Goal: Task Accomplishment & Management: Use online tool/utility

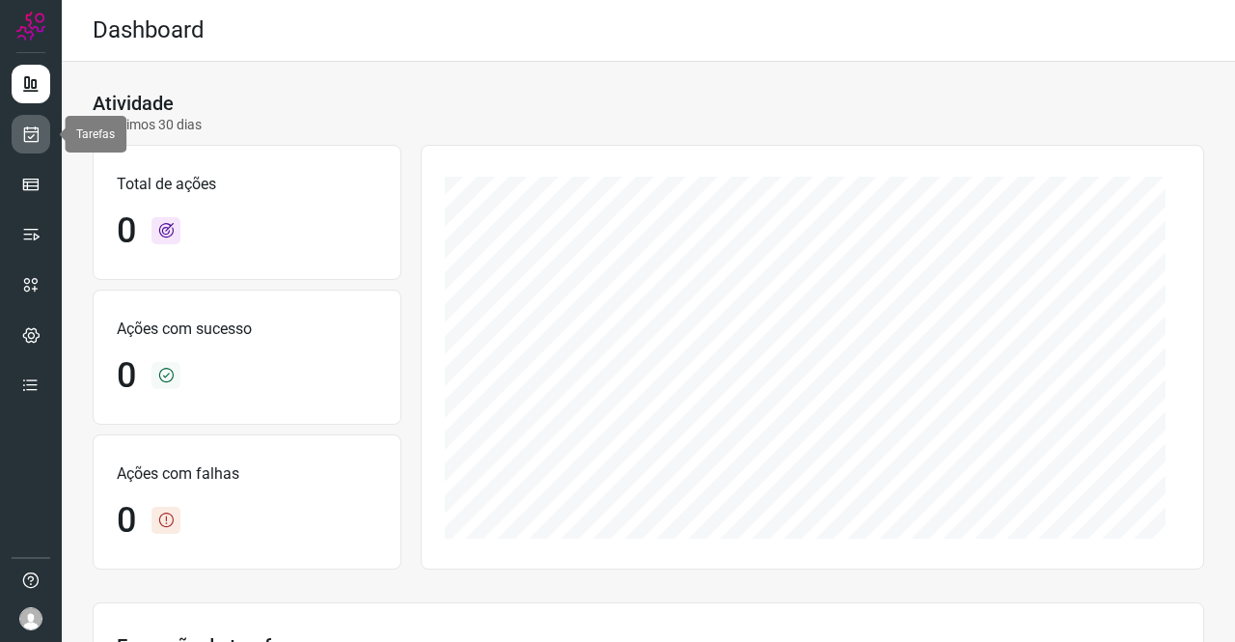
click at [27, 141] on icon at bounding box center [31, 133] width 20 height 19
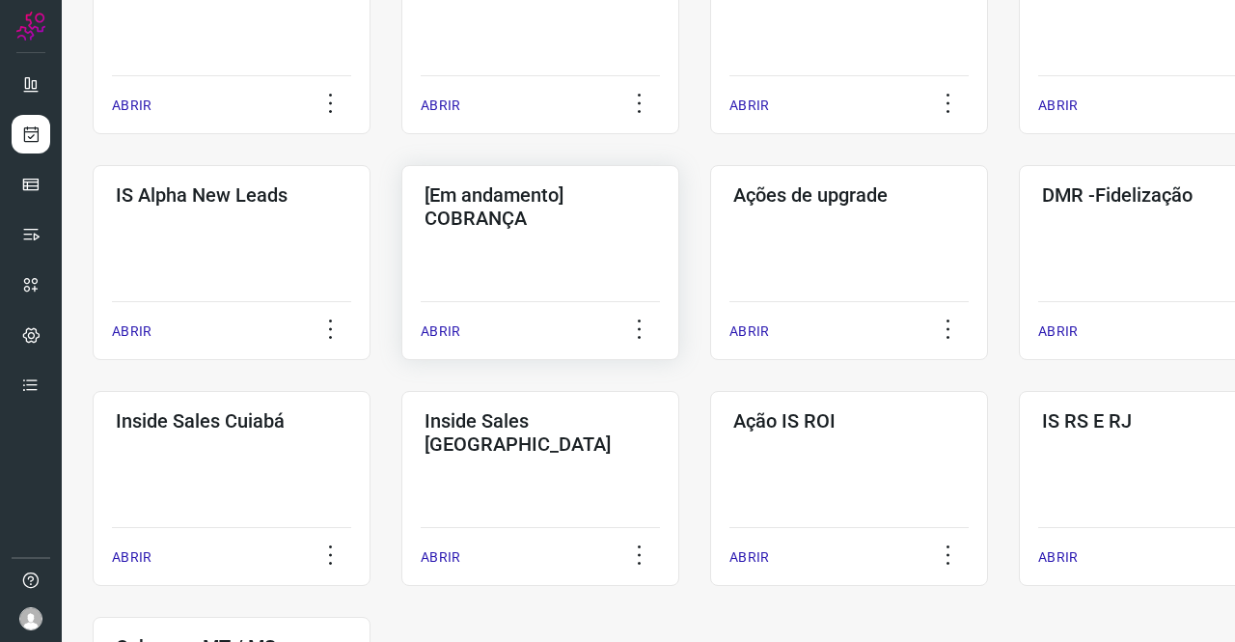
scroll to position [675, 0]
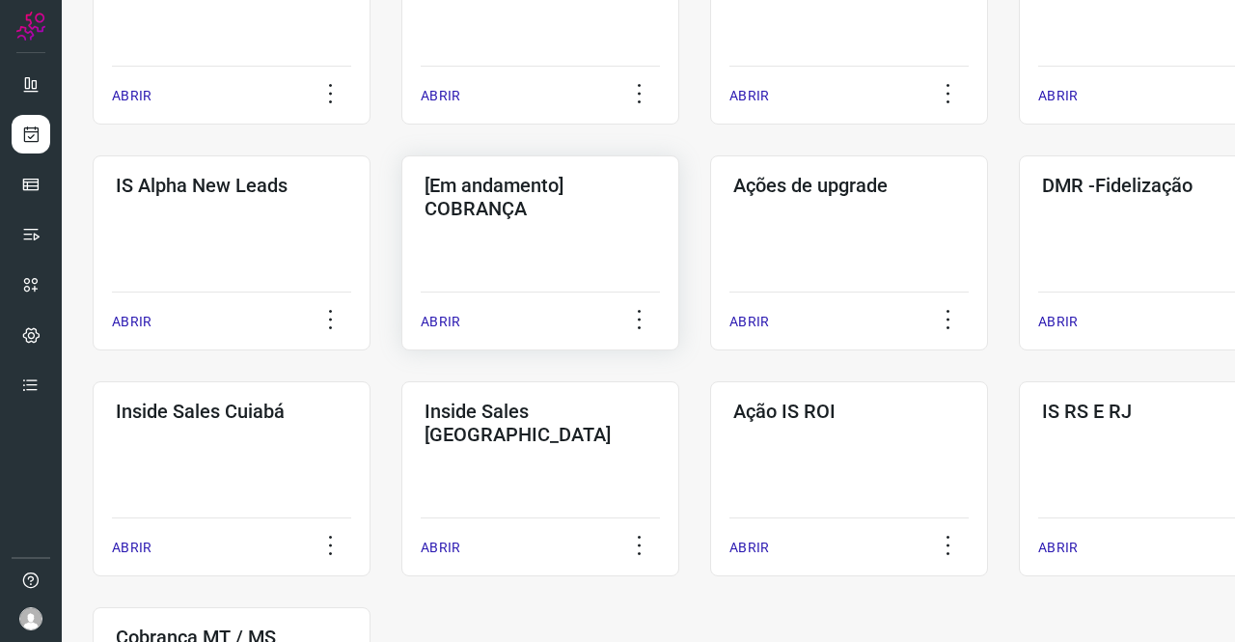
click at [710, 219] on div "[Em andamento] COBRANÇA ABRIR" at bounding box center [849, 252] width 278 height 195
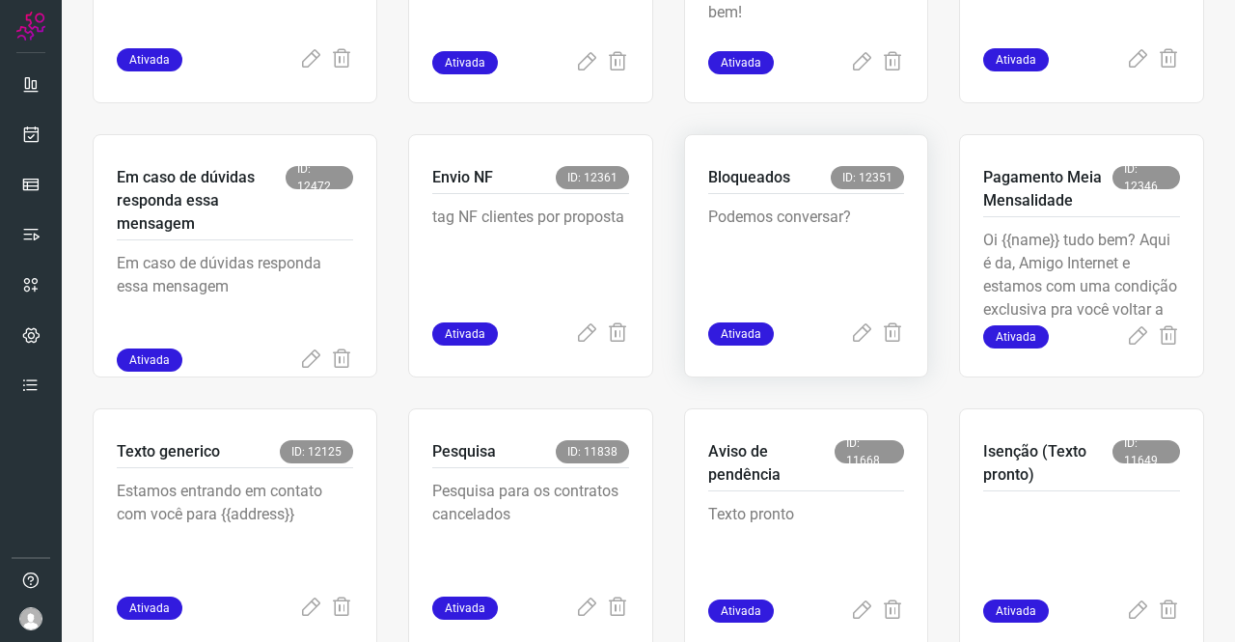
scroll to position [849, 0]
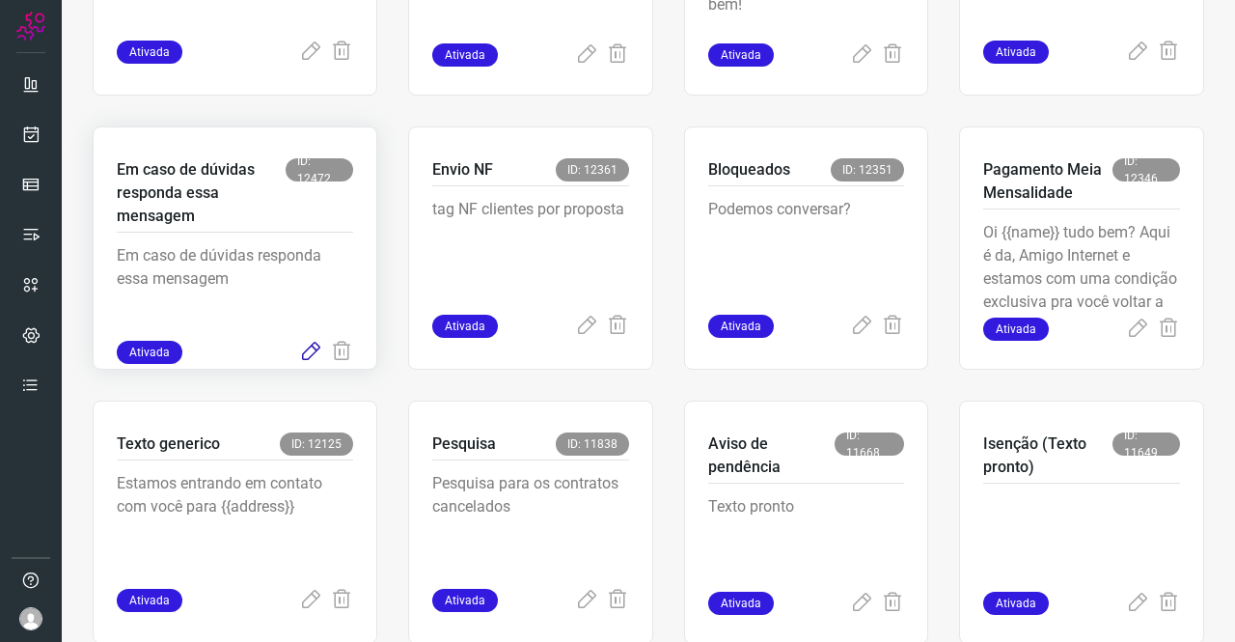
click at [313, 350] on icon at bounding box center [310, 352] width 23 height 23
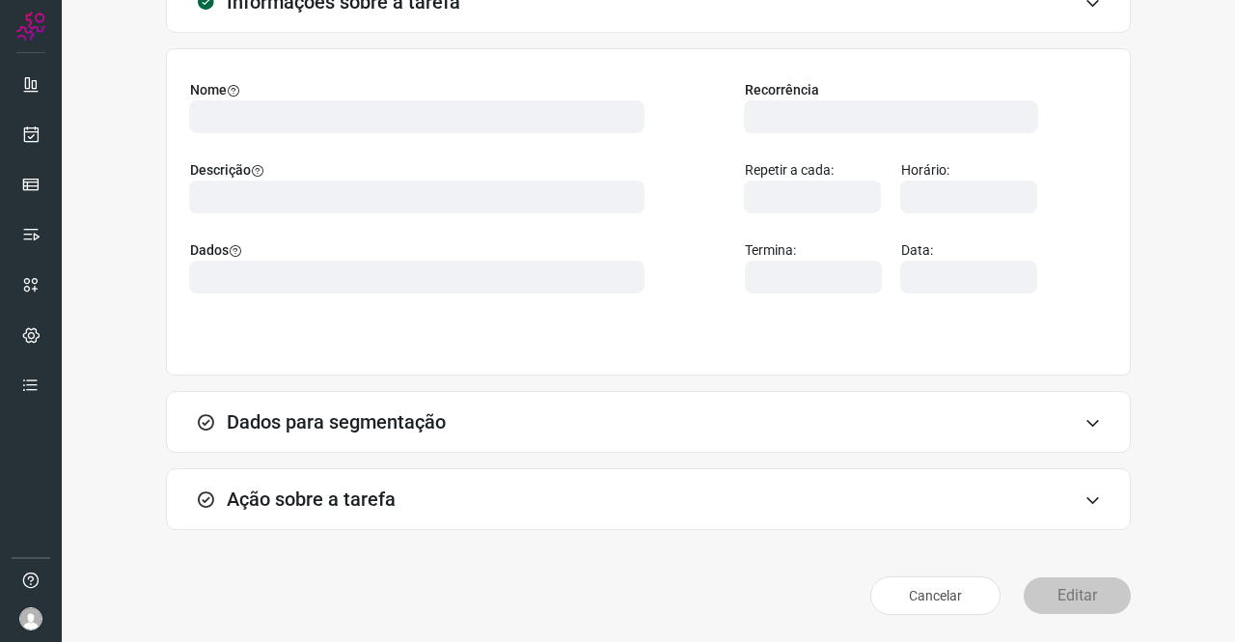
scroll to position [111, 0]
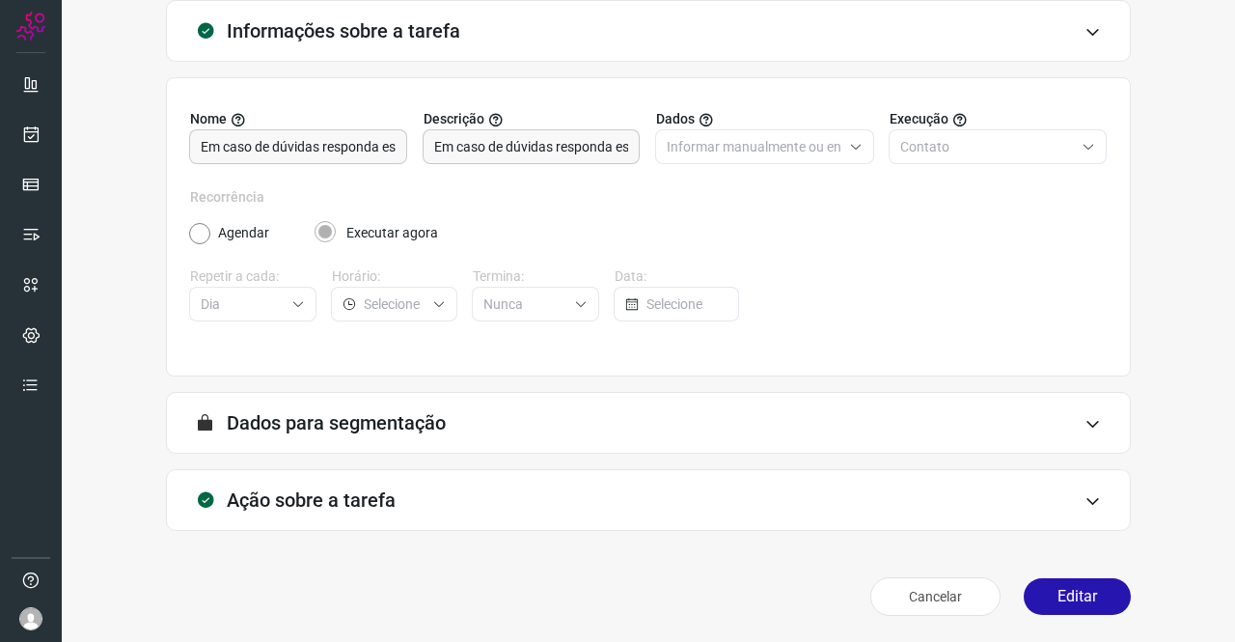
click at [286, 488] on h3 "Ação sobre a tarefa" at bounding box center [311, 499] width 169 height 23
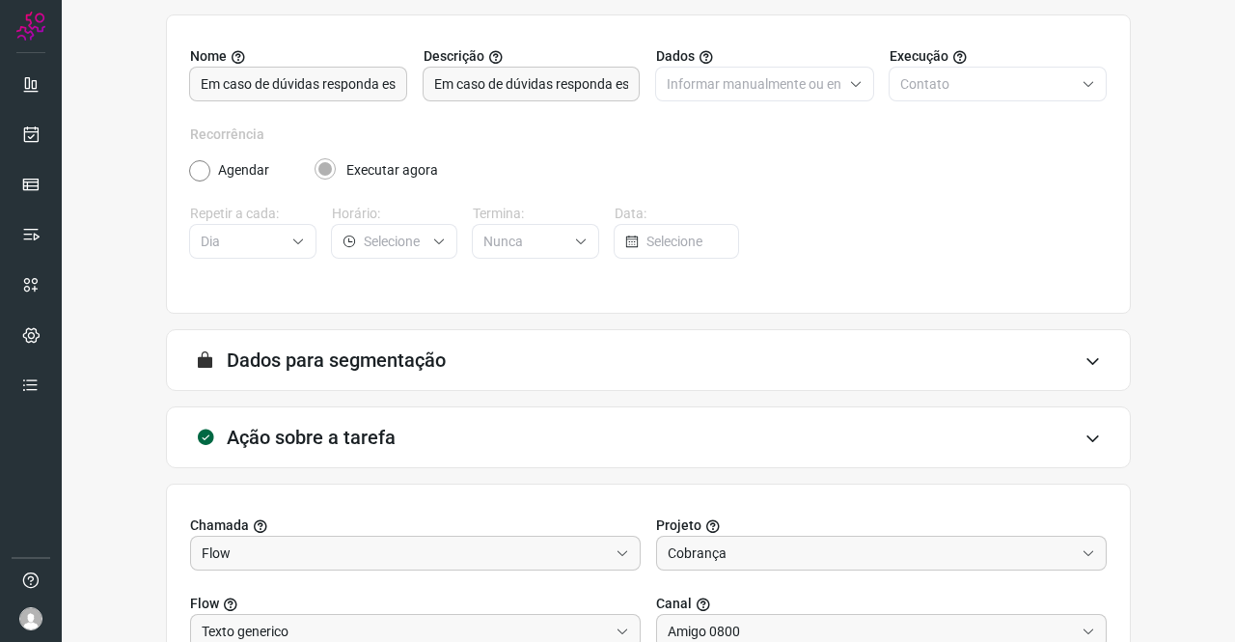
scroll to position [400, 0]
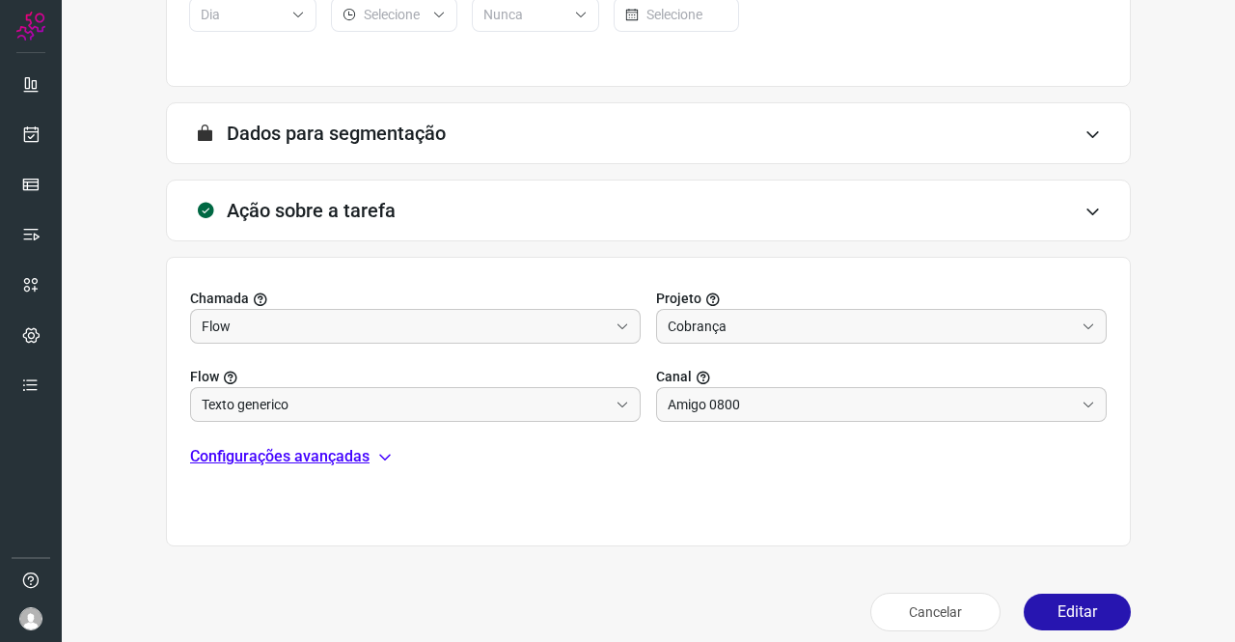
click at [258, 446] on p "Configurações avançadas" at bounding box center [279, 456] width 179 height 23
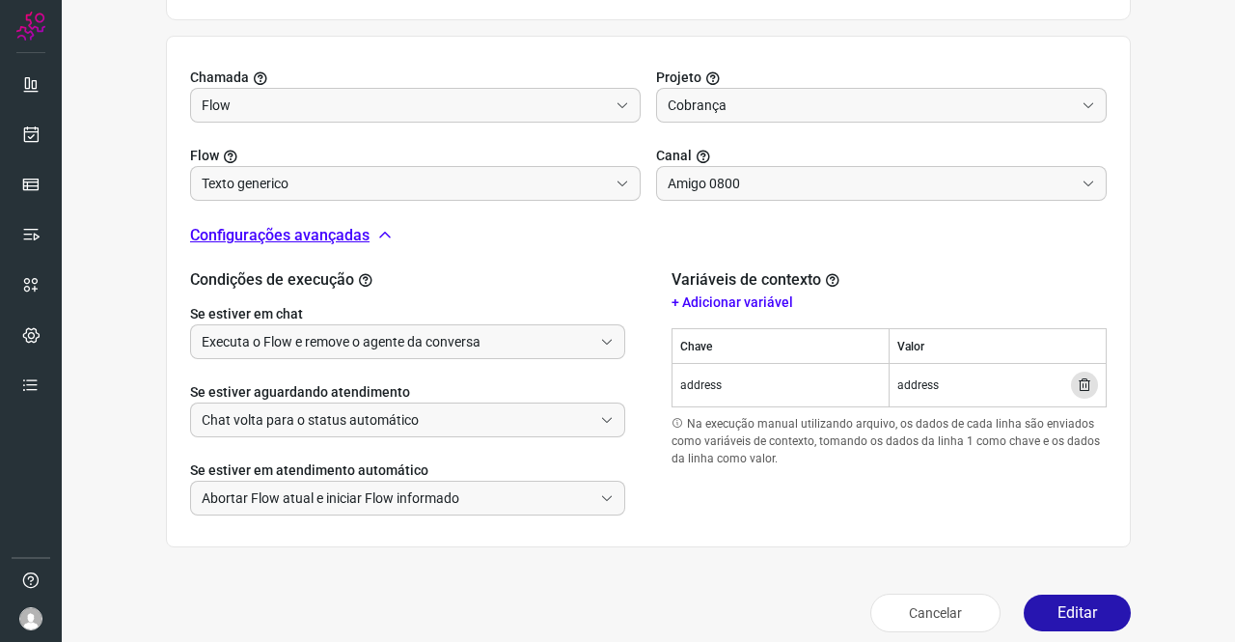
scroll to position [637, 0]
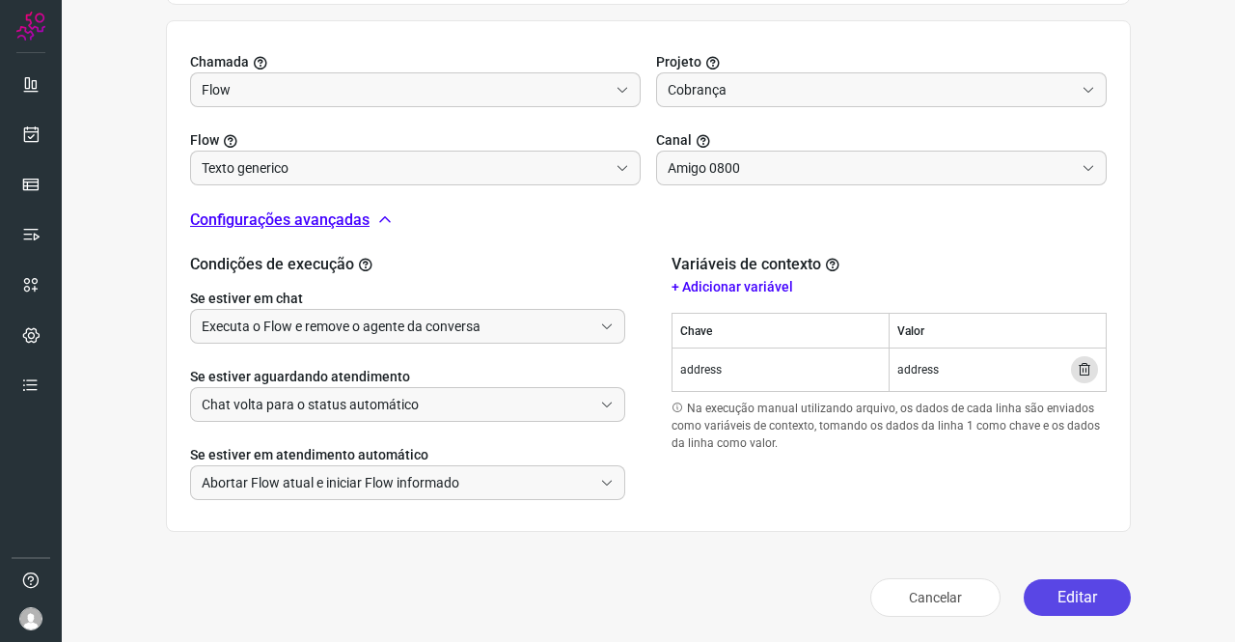
click at [1046, 579] on button "Editar" at bounding box center [1077, 597] width 107 height 37
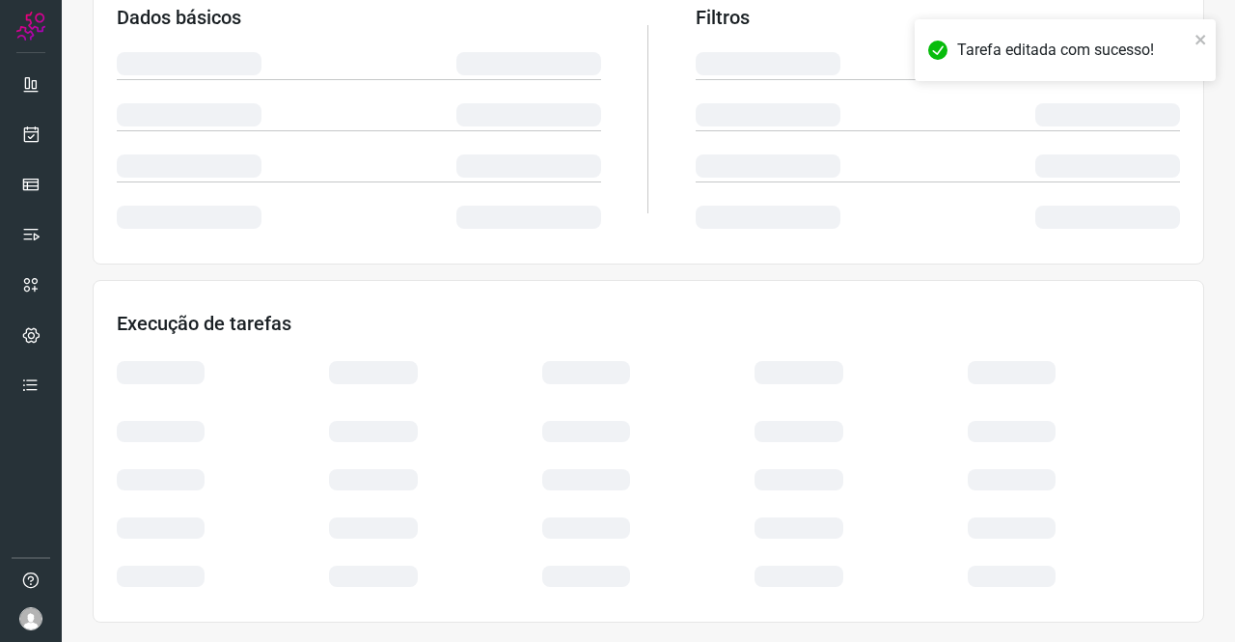
scroll to position [351, 0]
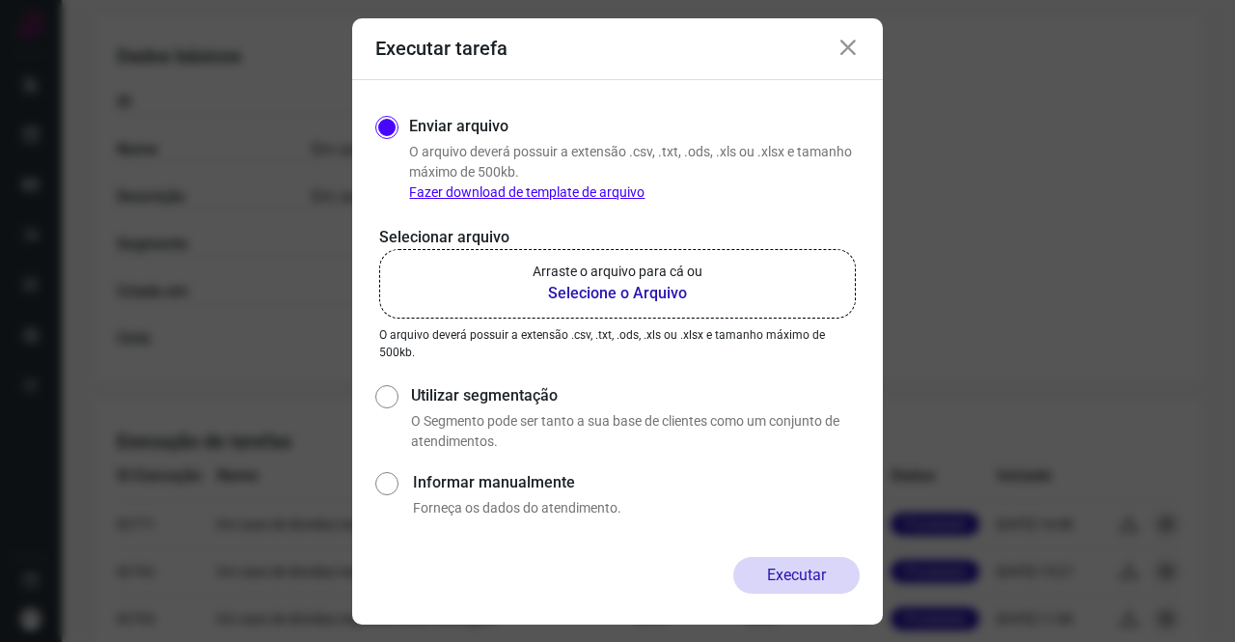
click at [659, 277] on p "Arraste o arquivo para cá ou" at bounding box center [618, 271] width 170 height 20
click at [0, 0] on input "Arraste o arquivo para cá ou Selecione o Arquivo" at bounding box center [0, 0] width 0 height 0
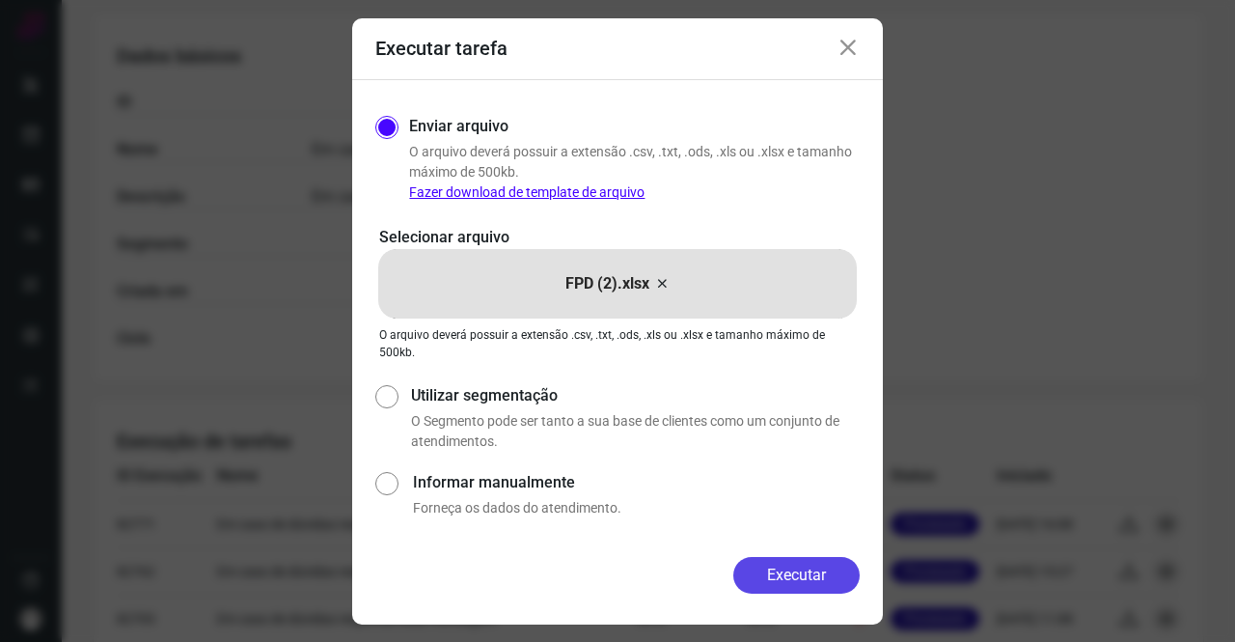
click at [759, 566] on button "Executar" at bounding box center [796, 575] width 126 height 37
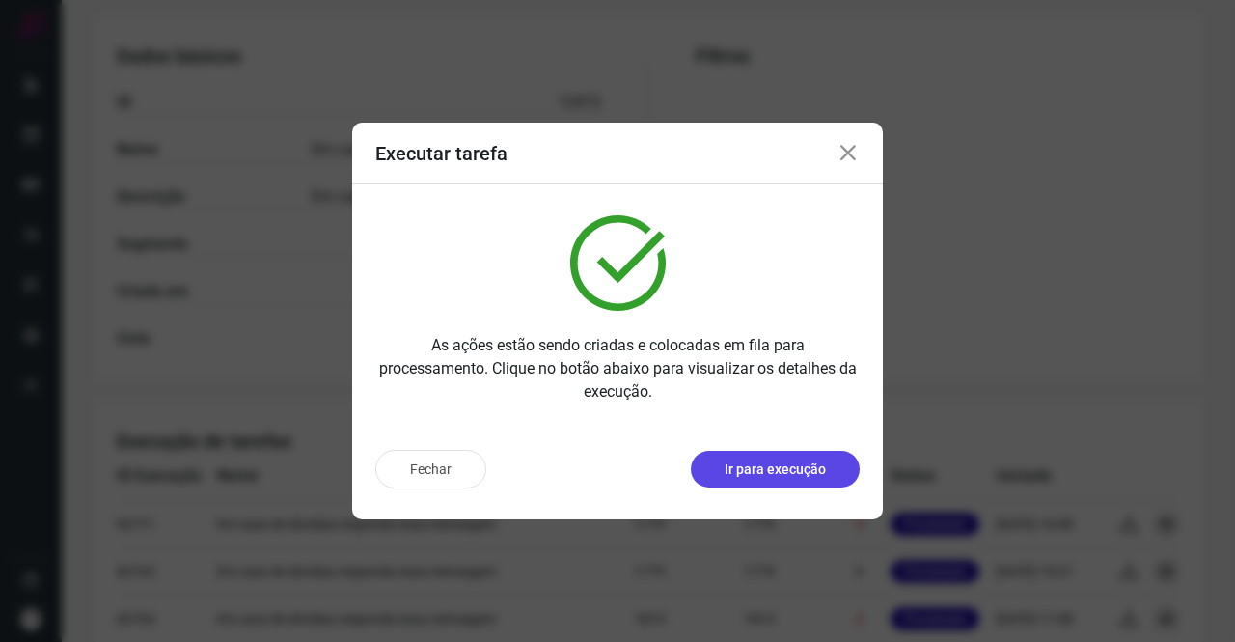
click at [785, 483] on button "Ir para execução" at bounding box center [775, 469] width 169 height 37
